Goal: Transaction & Acquisition: Purchase product/service

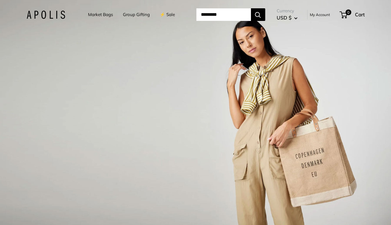
click at [322, 15] on link "My Account" at bounding box center [320, 14] width 20 height 7
click at [324, 15] on link "My Account" at bounding box center [320, 14] width 20 height 7
click at [164, 11] on link "⚡️ Sale" at bounding box center [167, 15] width 15 height 8
click at [319, 13] on link "My Account" at bounding box center [320, 14] width 20 height 7
click at [161, 13] on link "⚡️ Sale" at bounding box center [167, 15] width 15 height 8
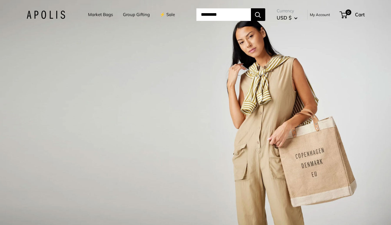
click at [92, 14] on link "Market Bags" at bounding box center [100, 15] width 25 height 8
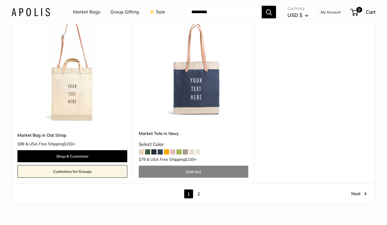
scroll to position [3147, 0]
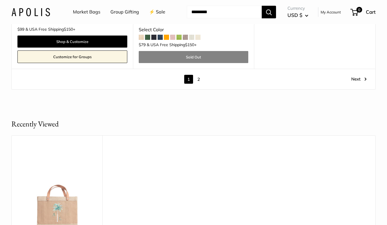
click at [197, 80] on link "2" at bounding box center [198, 79] width 9 height 9
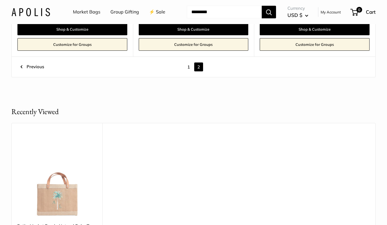
scroll to position [702, 0]
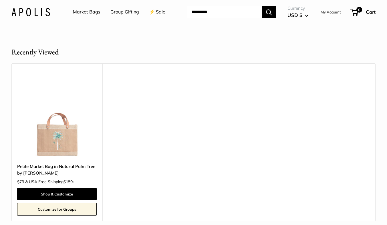
click at [0, 0] on img at bounding box center [0, 0] width 0 height 0
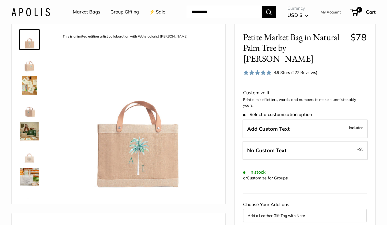
scroll to position [29, 0]
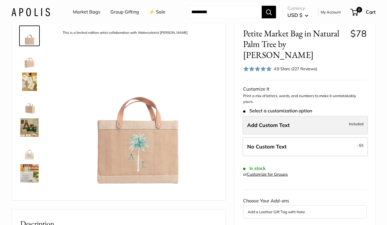
click at [278, 118] on label "Add Custom Text Included" at bounding box center [305, 125] width 125 height 19
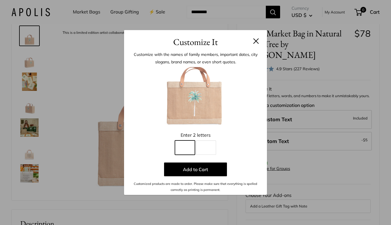
click at [188, 144] on input "Line 1" at bounding box center [185, 147] width 20 height 14
type input "*"
click at [203, 144] on input "Line 2" at bounding box center [206, 147] width 20 height 14
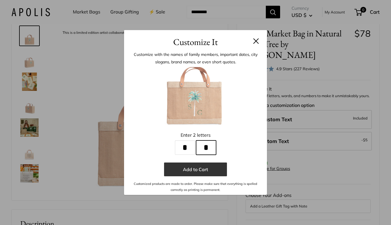
type input "*"
click at [202, 170] on button "Add to Cart" at bounding box center [195, 169] width 63 height 14
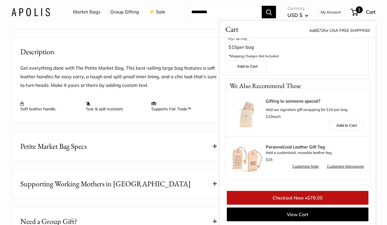
scroll to position [286, 0]
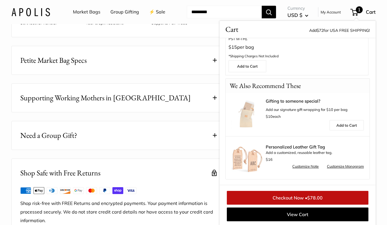
click at [306, 195] on link "Checkout Now • $78.00" at bounding box center [298, 198] width 142 height 14
